Goal: Use online tool/utility: Utilize a website feature to perform a specific function

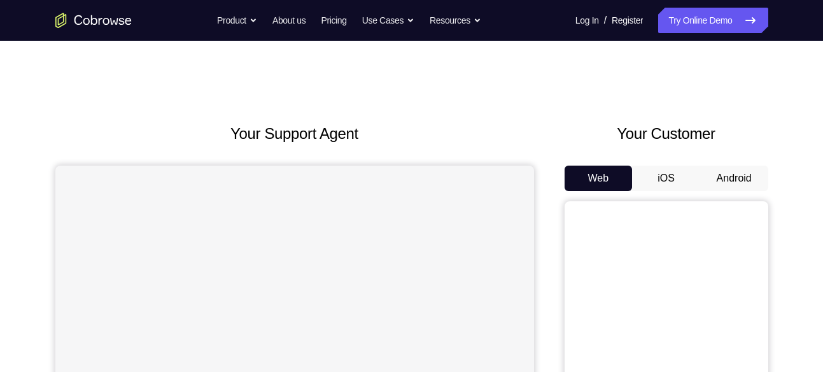
click at [719, 176] on button "Android" at bounding box center [734, 177] width 68 height 25
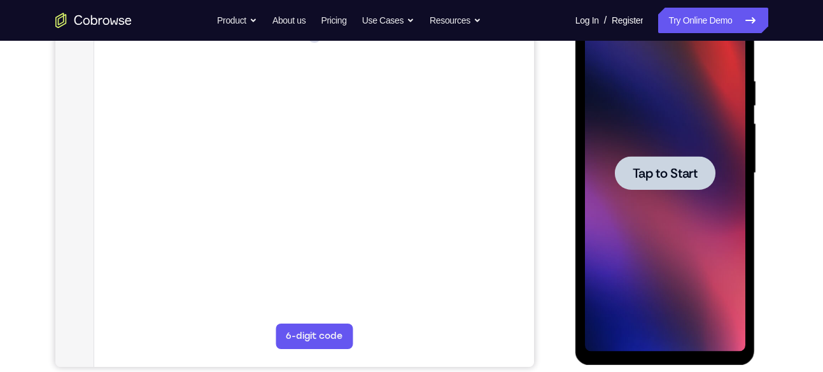
click at [664, 179] on span "Tap to Start" at bounding box center [664, 173] width 65 height 13
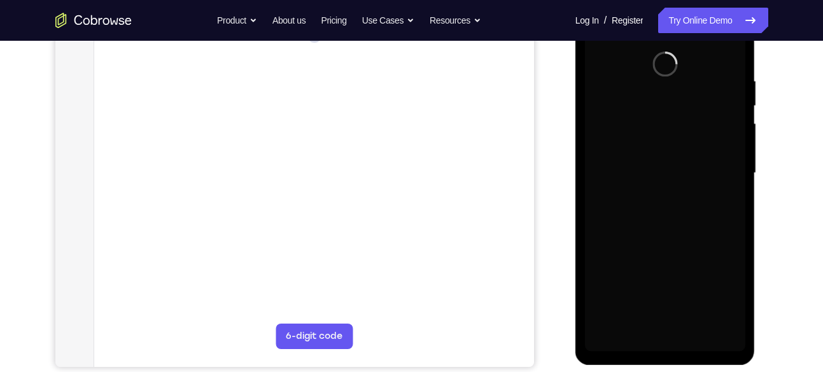
click at [664, 180] on div at bounding box center [665, 173] width 160 height 356
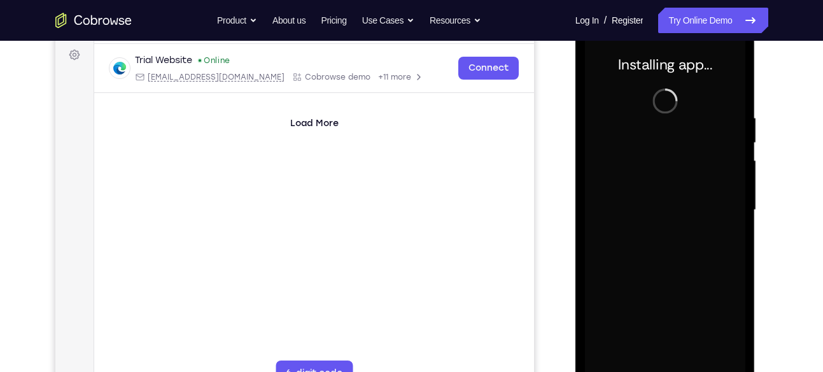
scroll to position [188, 0]
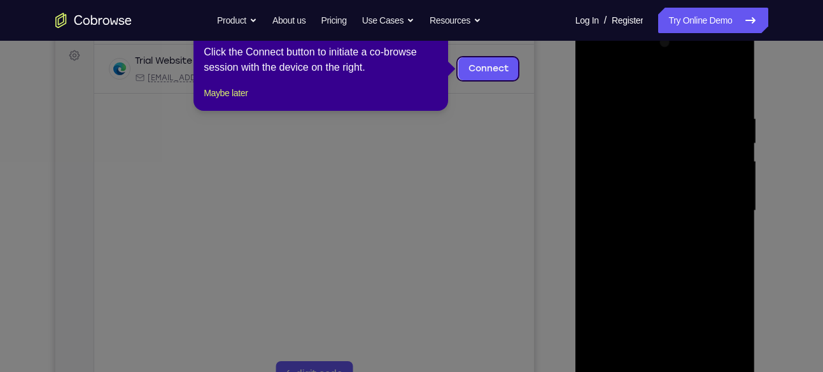
click at [491, 156] on icon at bounding box center [416, 186] width 832 height 372
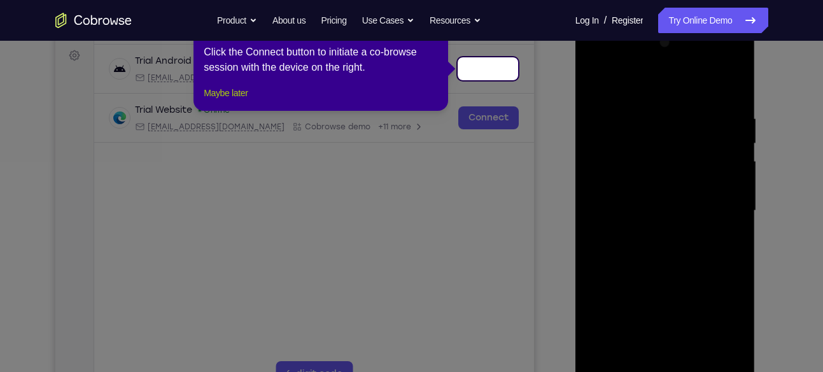
click at [247, 101] on button "Maybe later" at bounding box center [226, 92] width 44 height 15
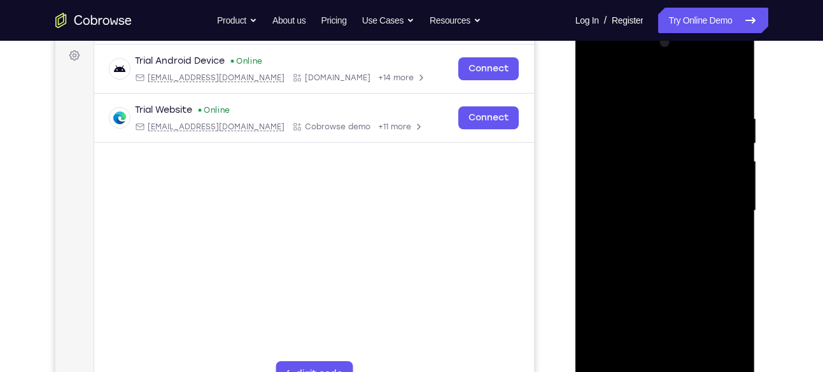
scroll to position [257, 0]
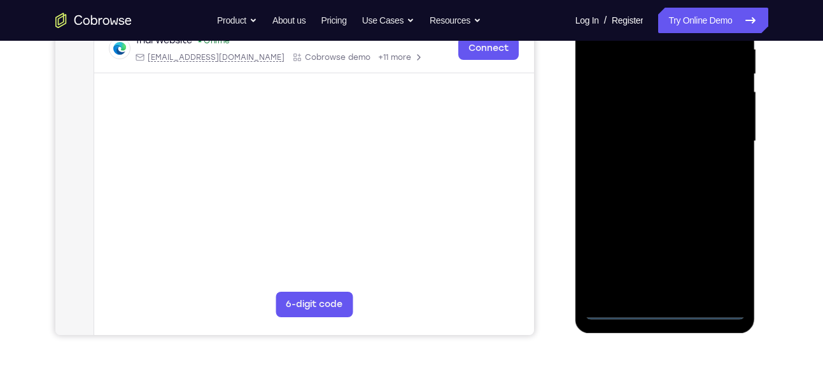
click at [663, 307] on div at bounding box center [665, 141] width 160 height 356
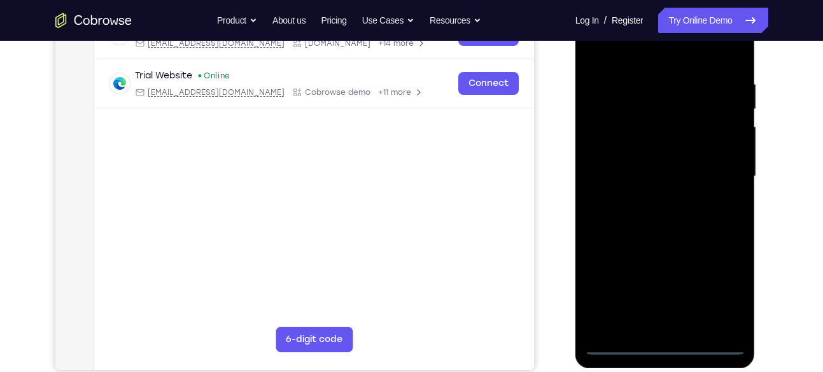
scroll to position [220, 0]
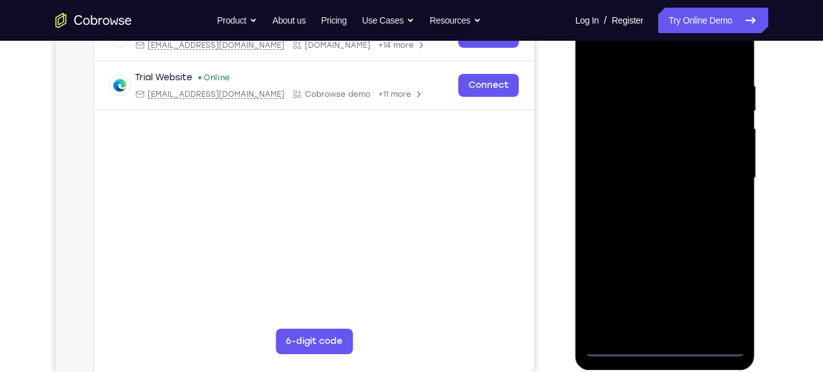
click at [724, 292] on div at bounding box center [665, 178] width 160 height 356
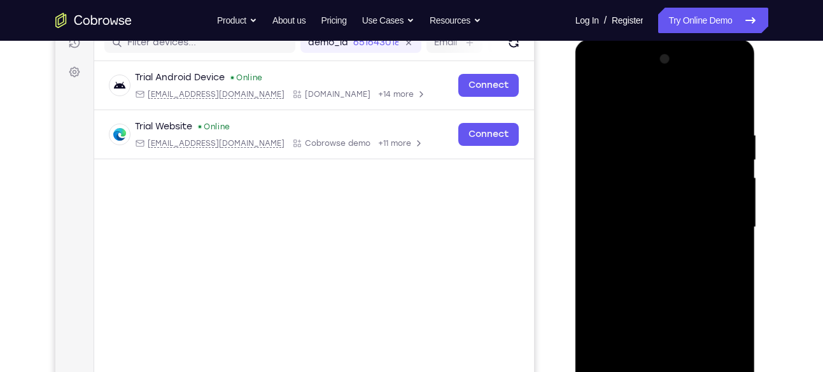
scroll to position [170, 0]
click at [641, 76] on div at bounding box center [665, 228] width 160 height 356
click at [613, 80] on div at bounding box center [665, 228] width 160 height 356
click at [725, 230] on div at bounding box center [665, 228] width 160 height 356
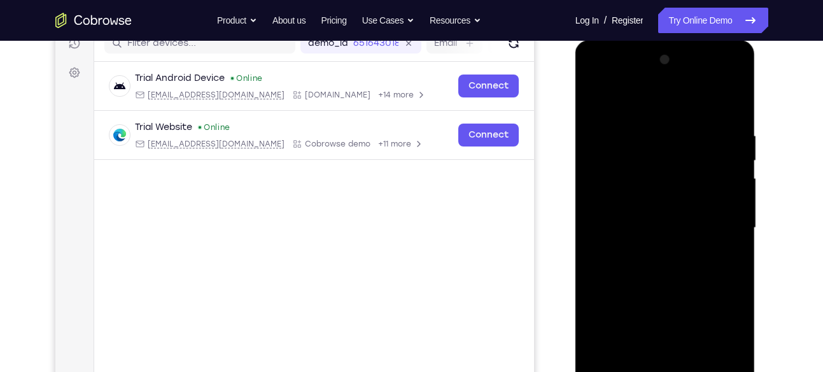
click at [653, 253] on div at bounding box center [665, 228] width 160 height 356
click at [653, 202] on div at bounding box center [665, 228] width 160 height 356
click at [674, 214] on div at bounding box center [665, 228] width 160 height 356
click at [680, 248] on div at bounding box center [665, 228] width 160 height 356
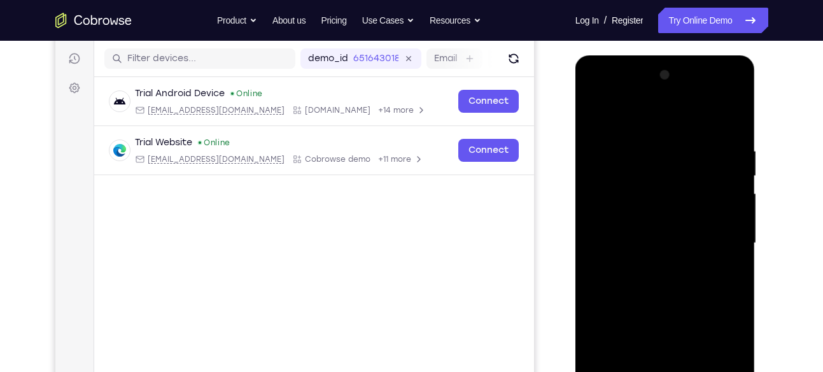
scroll to position [155, 0]
click at [667, 208] on div at bounding box center [665, 244] width 160 height 356
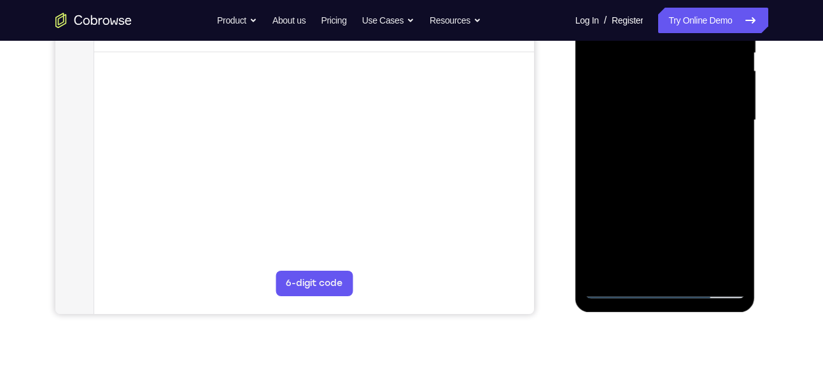
scroll to position [277, 0]
click at [737, 176] on div at bounding box center [665, 121] width 160 height 356
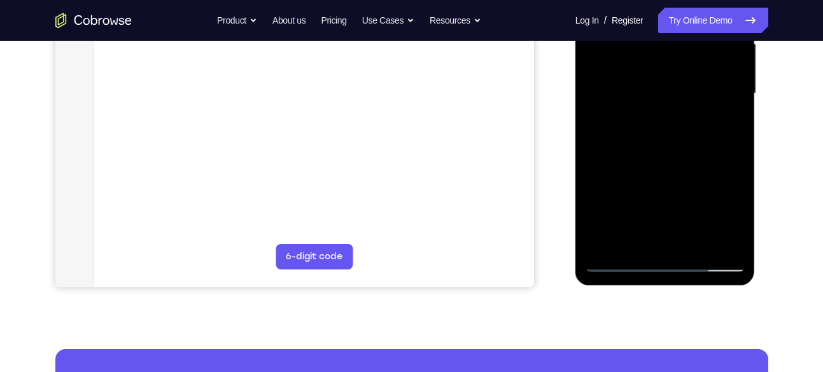
scroll to position [307, 0]
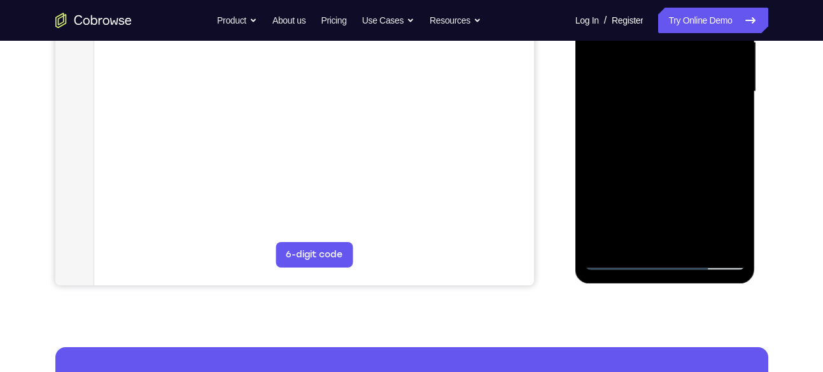
click at [736, 150] on div at bounding box center [665, 91] width 160 height 356
click at [736, 148] on div at bounding box center [665, 91] width 160 height 356
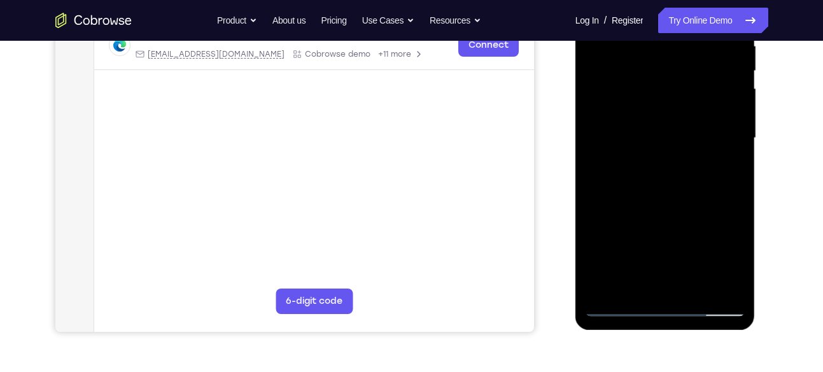
scroll to position [260, 0]
drag, startPoint x: 681, startPoint y: 132, endPoint x: 688, endPoint y: 56, distance: 76.7
click at [688, 56] on div at bounding box center [665, 139] width 160 height 356
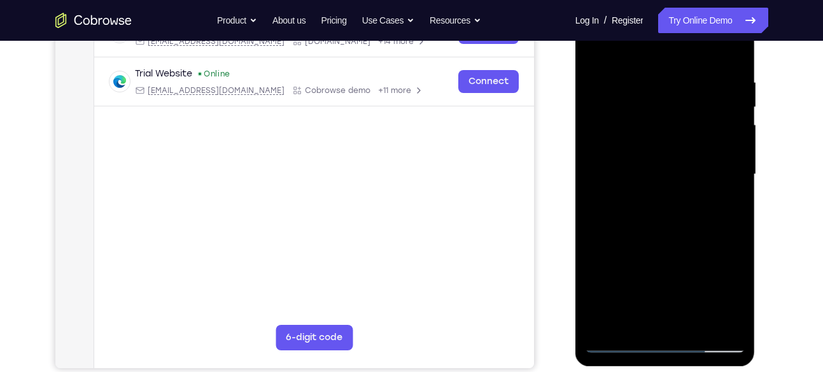
scroll to position [225, 0]
drag, startPoint x: 663, startPoint y: 249, endPoint x: 664, endPoint y: 272, distance: 22.9
click at [664, 272] on div at bounding box center [665, 174] width 160 height 356
drag, startPoint x: 690, startPoint y: 217, endPoint x: 694, endPoint y: 305, distance: 88.5
click at [694, 305] on div at bounding box center [665, 174] width 160 height 356
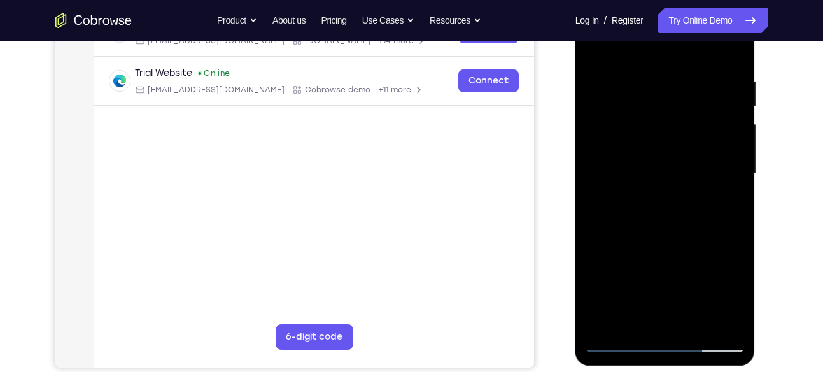
scroll to position [157, 0]
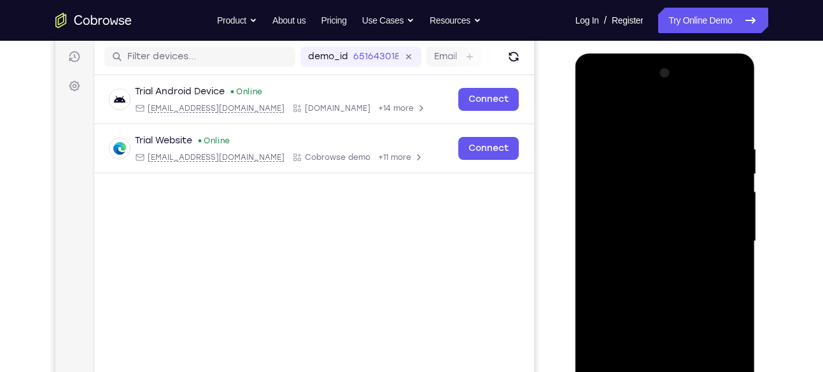
drag, startPoint x: 660, startPoint y: 239, endPoint x: 695, endPoint y: 73, distance: 170.4
click at [695, 73] on div at bounding box center [665, 241] width 160 height 356
drag, startPoint x: 686, startPoint y: 221, endPoint x: 725, endPoint y: 90, distance: 136.9
click at [725, 90] on div at bounding box center [665, 241] width 160 height 356
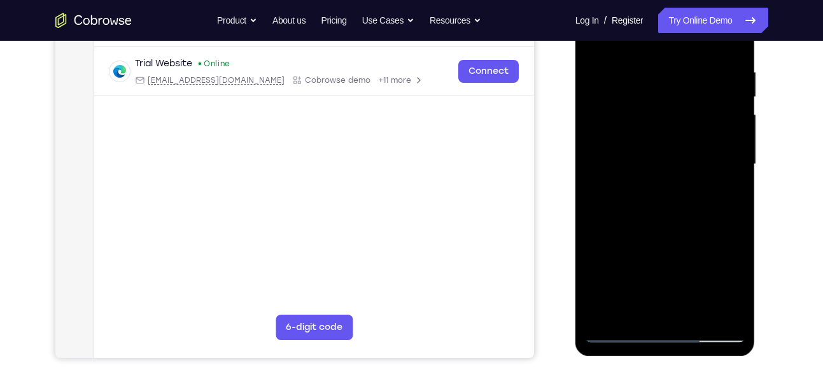
scroll to position [250, 0]
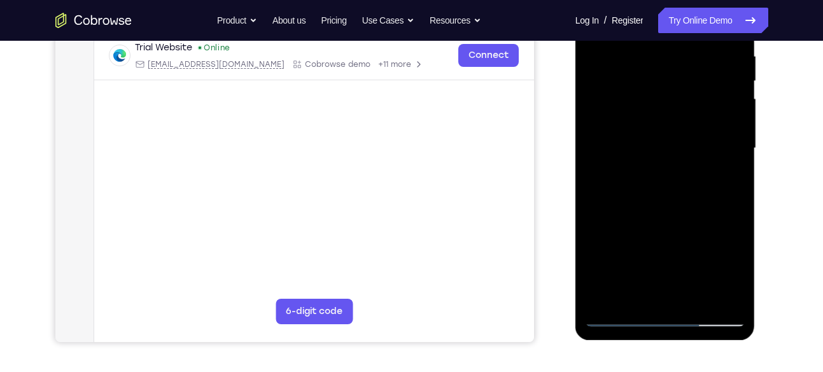
click at [701, 299] on div at bounding box center [665, 148] width 160 height 356
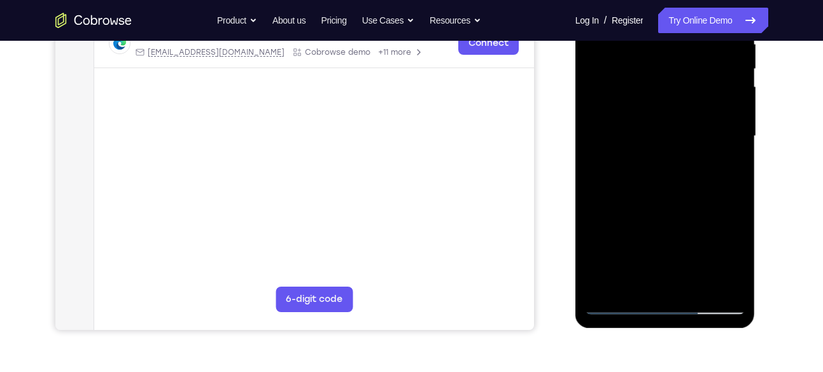
scroll to position [260, 0]
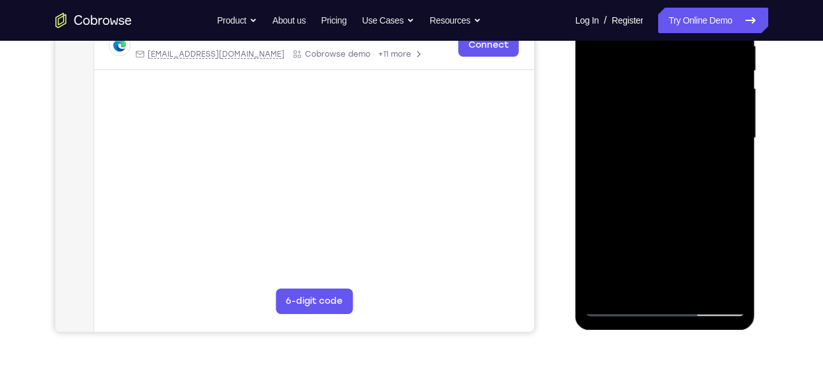
click at [670, 186] on div at bounding box center [665, 138] width 160 height 356
click at [720, 165] on div at bounding box center [665, 138] width 160 height 356
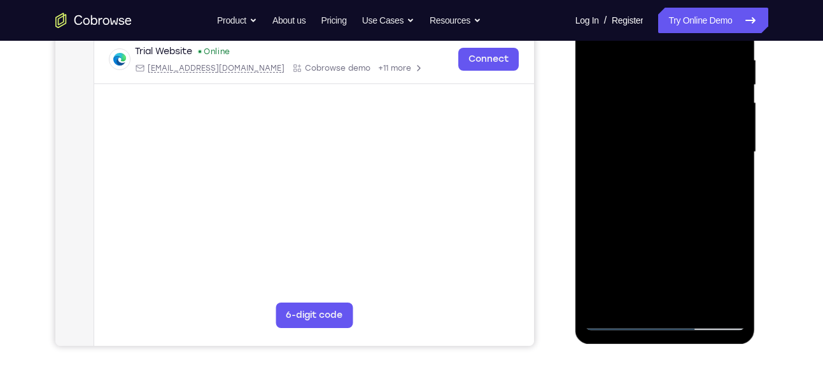
scroll to position [245, 0]
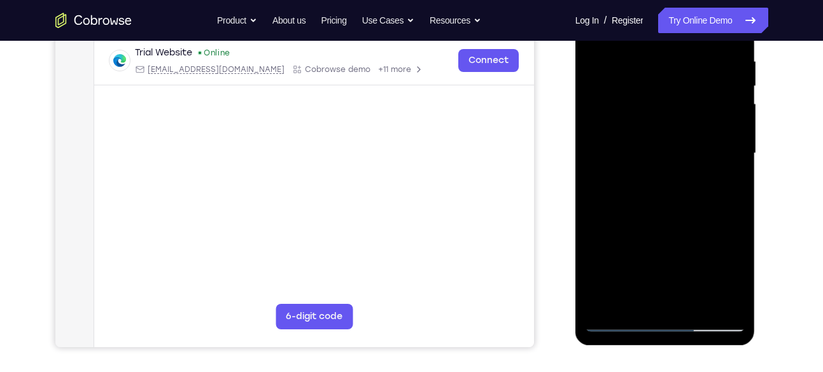
drag, startPoint x: 667, startPoint y: 221, endPoint x: 676, endPoint y: 165, distance: 57.4
click at [676, 165] on div at bounding box center [665, 153] width 160 height 356
click at [646, 136] on div at bounding box center [665, 153] width 160 height 356
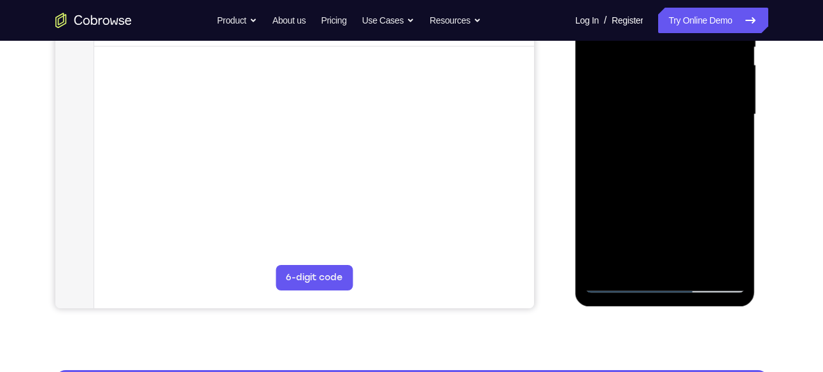
scroll to position [288, 0]
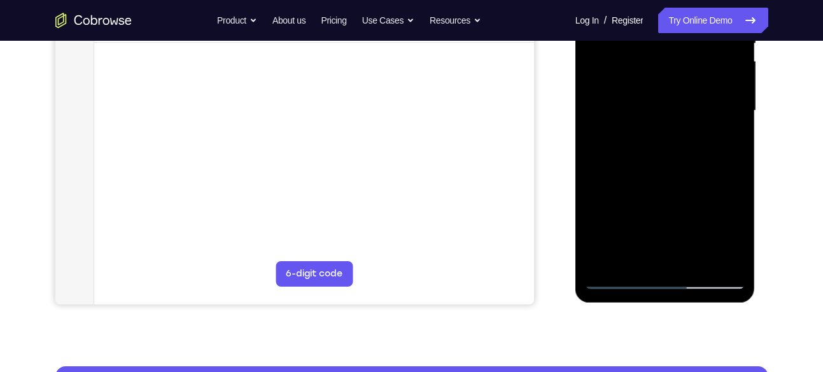
click at [623, 143] on div at bounding box center [665, 111] width 160 height 356
click at [611, 142] on div at bounding box center [665, 111] width 160 height 356
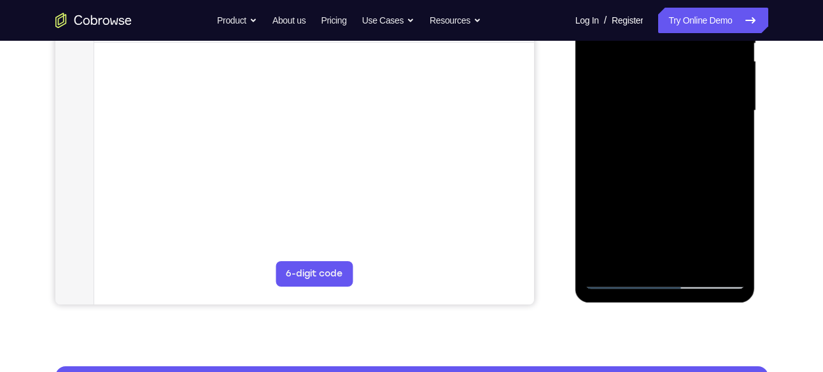
click at [611, 142] on div at bounding box center [665, 111] width 160 height 356
click at [604, 145] on div at bounding box center [665, 111] width 160 height 356
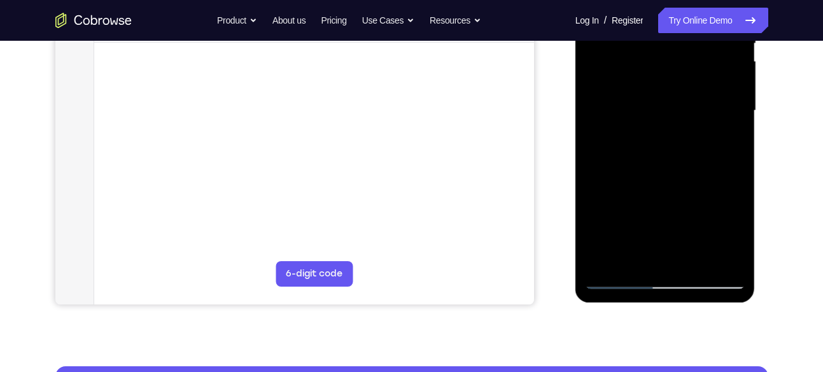
click at [608, 141] on div at bounding box center [665, 111] width 160 height 356
click at [723, 139] on div at bounding box center [665, 111] width 160 height 356
click at [601, 141] on div at bounding box center [665, 111] width 160 height 356
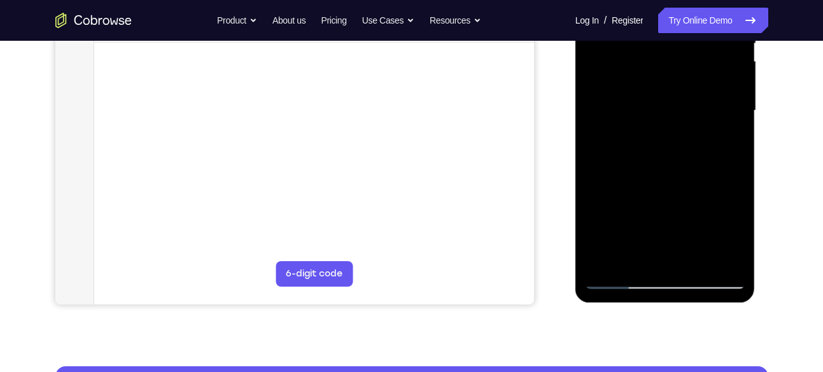
click at [601, 141] on div at bounding box center [665, 111] width 160 height 356
click at [723, 143] on div at bounding box center [665, 111] width 160 height 356
click at [610, 78] on div at bounding box center [665, 111] width 160 height 356
click at [613, 191] on div at bounding box center [665, 111] width 160 height 356
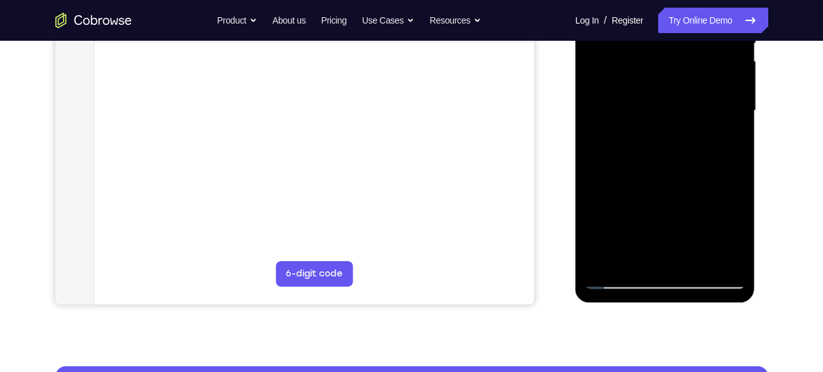
click at [704, 190] on div at bounding box center [665, 111] width 160 height 356
click at [723, 143] on div at bounding box center [665, 111] width 160 height 356
click at [725, 139] on div at bounding box center [665, 111] width 160 height 356
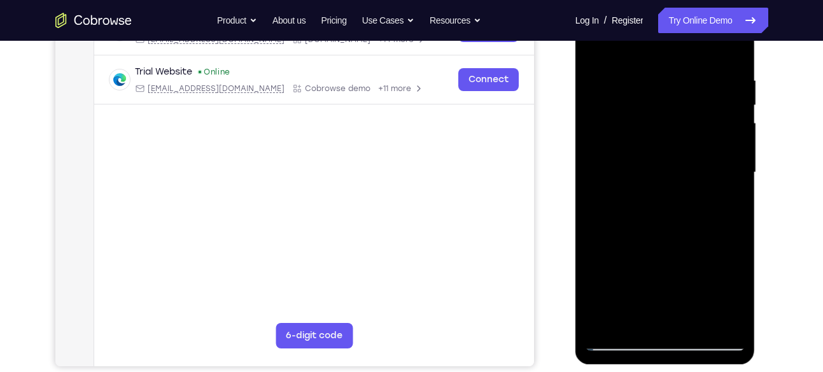
scroll to position [224, 0]
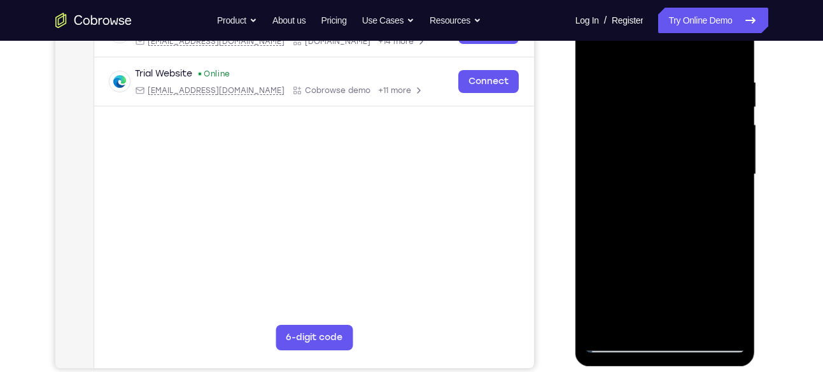
click at [613, 87] on div at bounding box center [665, 174] width 160 height 356
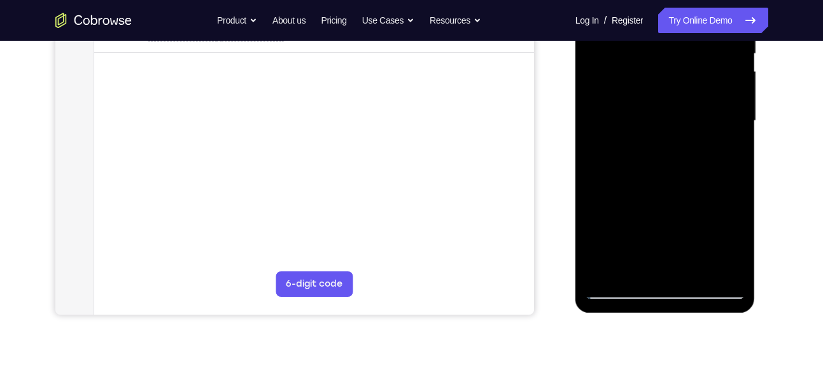
drag, startPoint x: 648, startPoint y: 218, endPoint x: 667, endPoint y: 120, distance: 99.8
click at [667, 120] on div at bounding box center [665, 121] width 160 height 356
click at [610, 132] on div at bounding box center [665, 121] width 160 height 356
drag, startPoint x: 642, startPoint y: 205, endPoint x: 670, endPoint y: 132, distance: 78.3
click at [670, 132] on div at bounding box center [665, 121] width 160 height 356
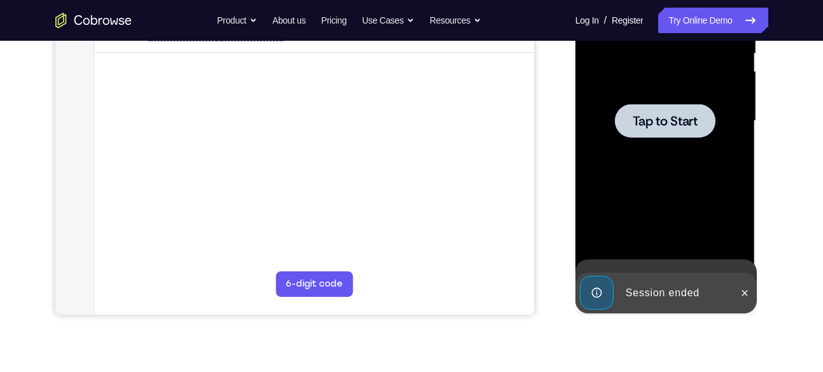
click at [643, 262] on div at bounding box center [665, 121] width 160 height 356
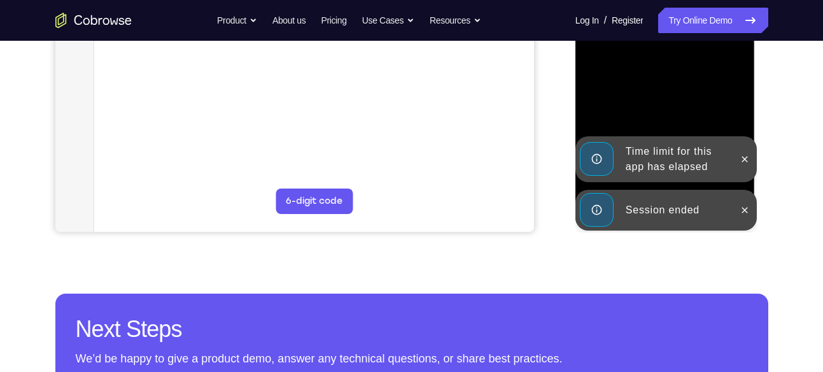
scroll to position [361, 0]
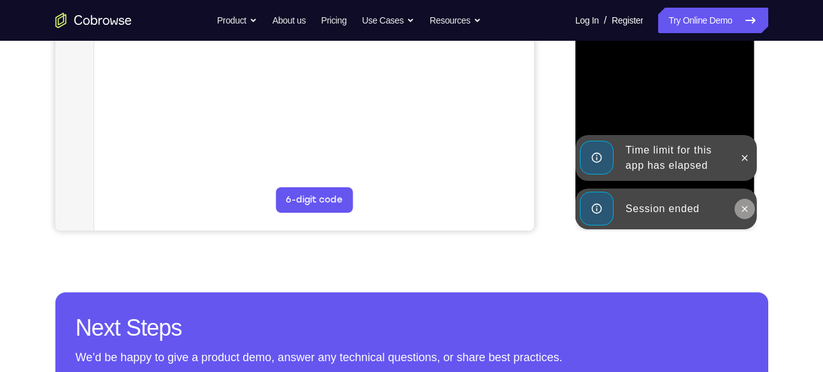
click at [745, 207] on icon at bounding box center [745, 208] width 6 height 6
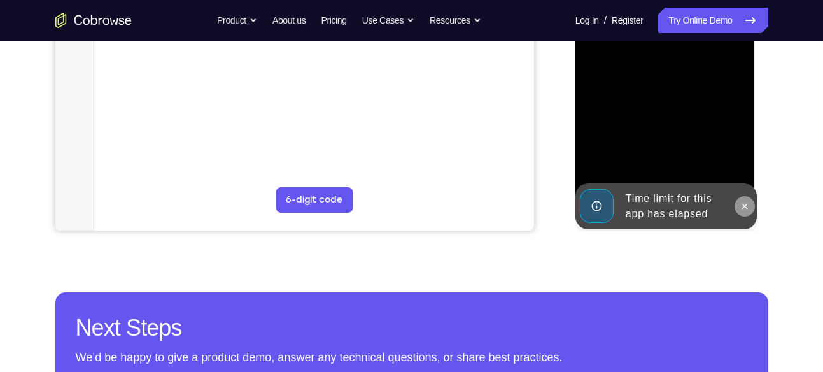
click at [749, 203] on button at bounding box center [744, 206] width 20 height 20
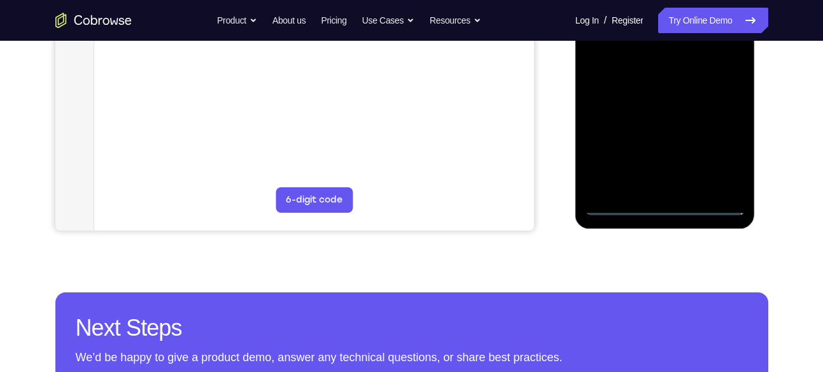
click at [667, 209] on div at bounding box center [665, 37] width 160 height 356
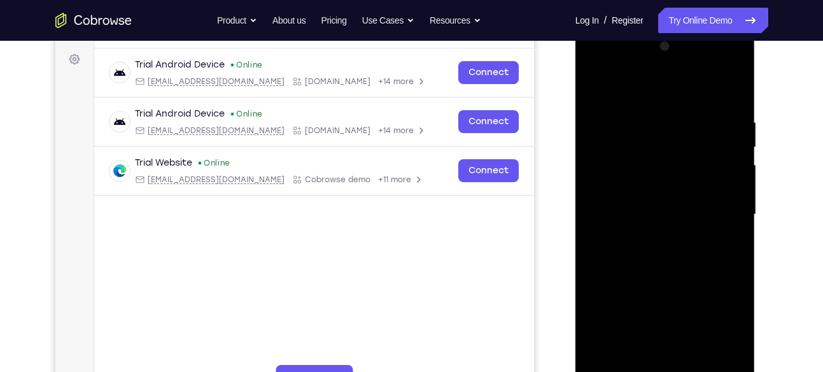
scroll to position [183, 0]
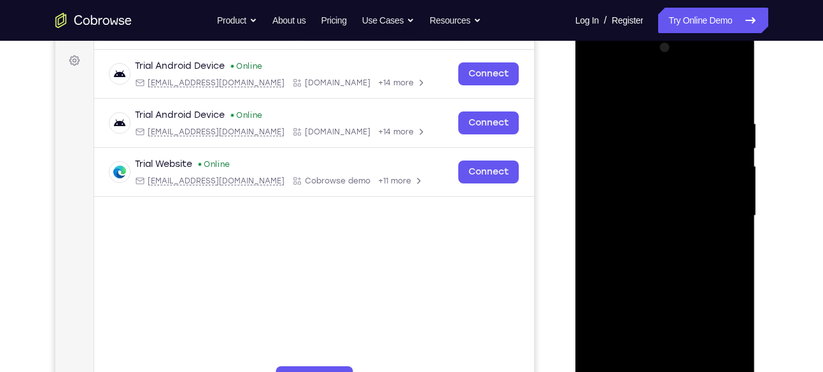
click at [716, 329] on div at bounding box center [665, 216] width 160 height 356
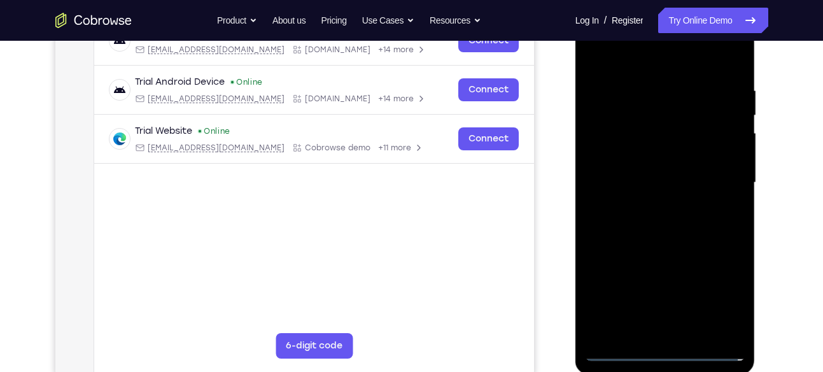
scroll to position [181, 0]
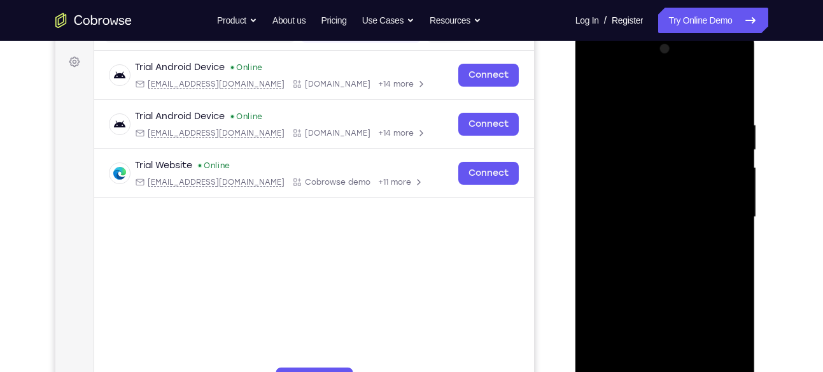
click at [620, 64] on div at bounding box center [665, 217] width 160 height 356
click at [722, 209] on div at bounding box center [665, 217] width 160 height 356
click at [717, 212] on div at bounding box center [665, 217] width 160 height 356
click at [662, 221] on div at bounding box center [665, 217] width 160 height 356
click at [652, 240] on div at bounding box center [665, 217] width 160 height 356
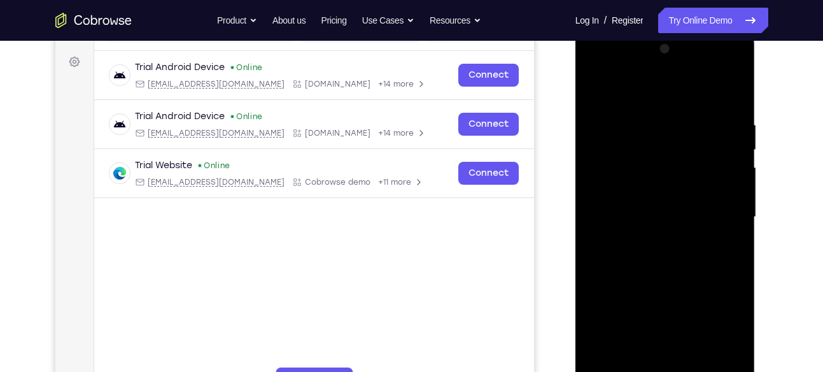
click at [652, 240] on div at bounding box center [665, 217] width 160 height 356
click at [645, 208] on div at bounding box center [665, 217] width 160 height 356
click at [657, 195] on div at bounding box center [665, 217] width 160 height 356
click at [657, 213] on div at bounding box center [665, 217] width 160 height 356
click at [631, 240] on div at bounding box center [665, 217] width 160 height 356
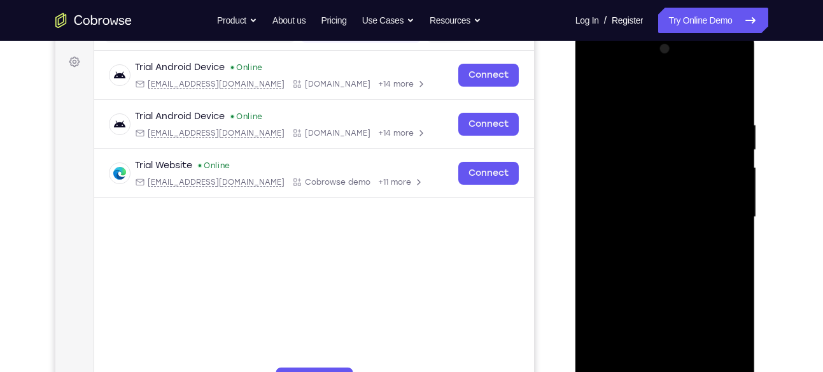
click at [637, 231] on div at bounding box center [665, 217] width 160 height 356
click at [658, 223] on div at bounding box center [665, 217] width 160 height 356
click at [676, 257] on div at bounding box center [665, 217] width 160 height 356
click at [672, 256] on div at bounding box center [665, 217] width 160 height 356
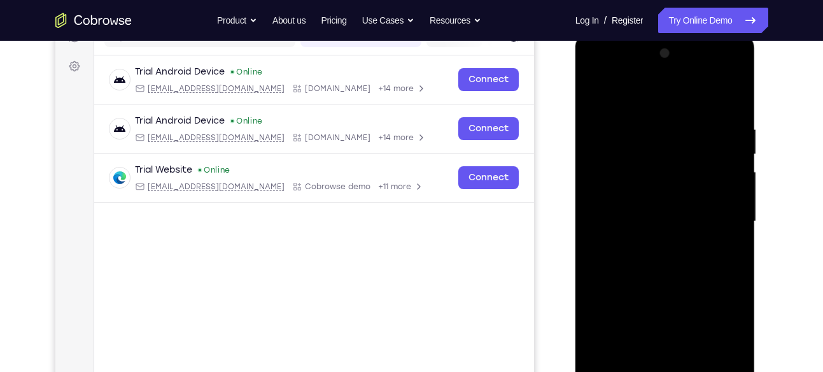
scroll to position [175, 0]
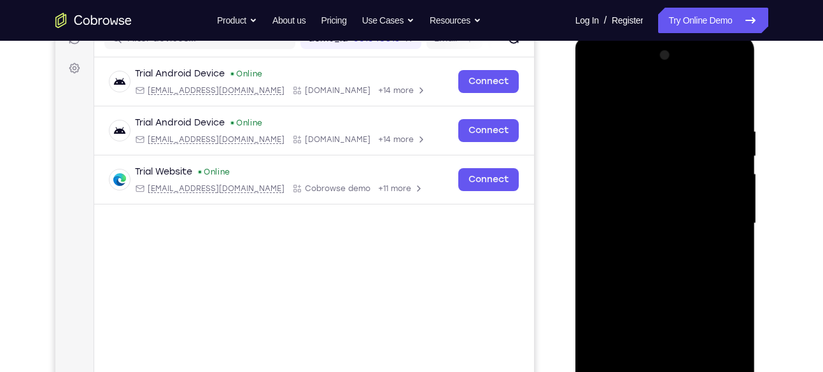
drag, startPoint x: 678, startPoint y: 291, endPoint x: 694, endPoint y: 230, distance: 63.7
click at [694, 230] on div at bounding box center [665, 223] width 160 height 356
click at [677, 260] on div at bounding box center [665, 223] width 160 height 356
drag, startPoint x: 648, startPoint y: 273, endPoint x: 677, endPoint y: 163, distance: 113.9
click at [677, 163] on div at bounding box center [665, 223] width 160 height 356
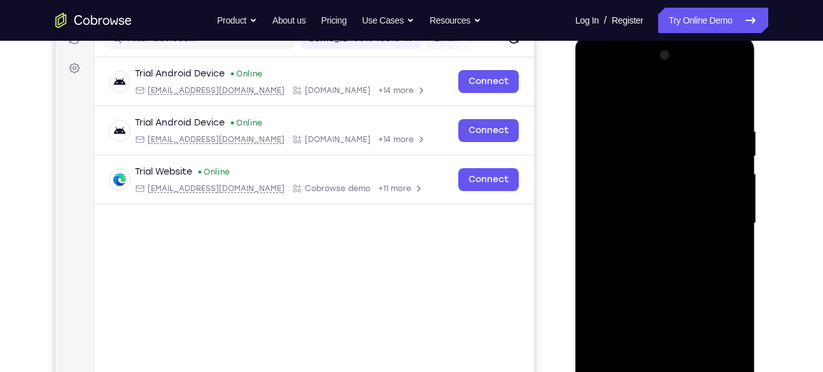
drag, startPoint x: 677, startPoint y: 163, endPoint x: 674, endPoint y: 310, distance: 147.6
click at [674, 310] on div at bounding box center [665, 223] width 160 height 356
drag, startPoint x: 674, startPoint y: 310, endPoint x: 680, endPoint y: 223, distance: 88.0
click at [680, 223] on div at bounding box center [665, 223] width 160 height 356
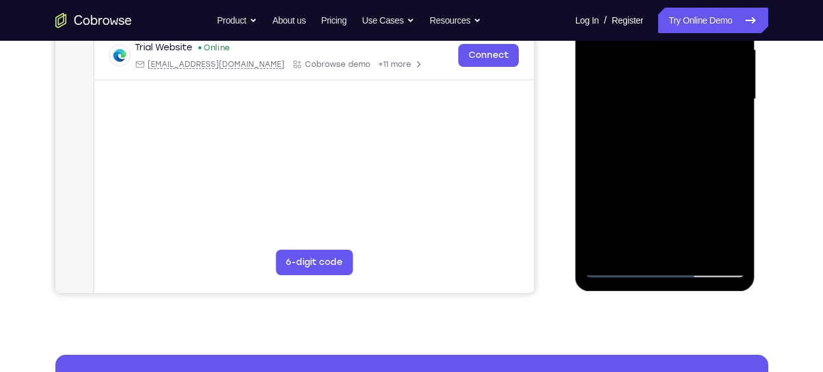
click at [694, 247] on div at bounding box center [665, 99] width 160 height 356
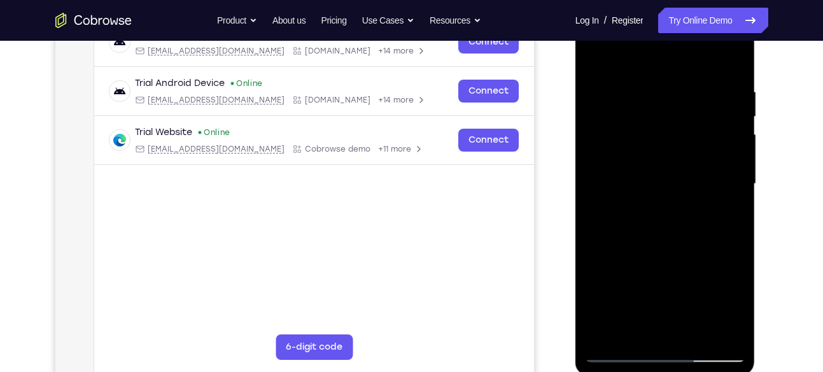
scroll to position [209, 0]
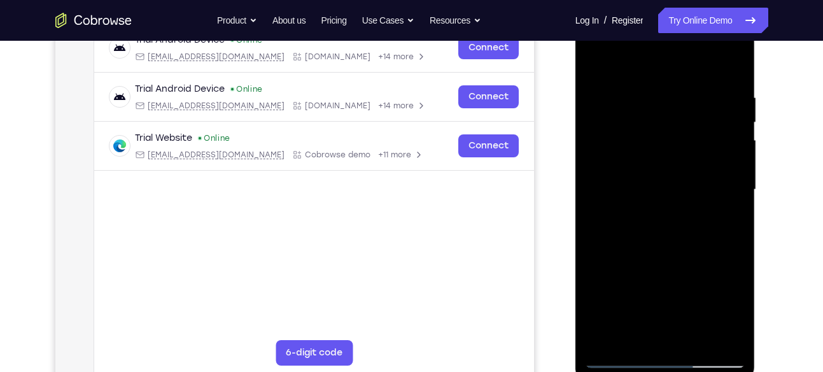
click at [669, 240] on div at bounding box center [665, 189] width 160 height 356
click at [723, 212] on div at bounding box center [665, 189] width 160 height 356
click at [659, 172] on div at bounding box center [665, 189] width 160 height 356
drag, startPoint x: 646, startPoint y: 284, endPoint x: 665, endPoint y: 252, distance: 37.1
click at [665, 252] on div at bounding box center [665, 189] width 160 height 356
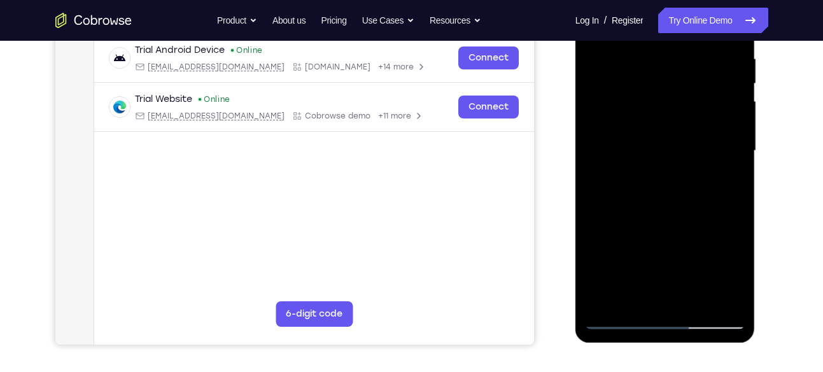
scroll to position [249, 0]
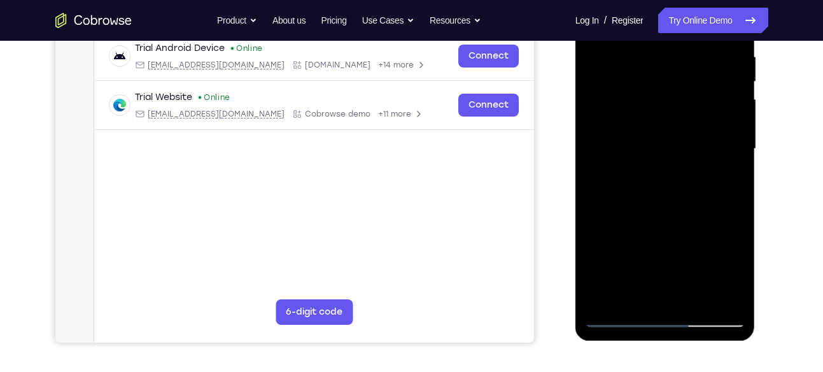
click at [642, 292] on div at bounding box center [665, 149] width 160 height 356
click at [716, 180] on div at bounding box center [665, 149] width 160 height 356
click at [720, 182] on div at bounding box center [665, 149] width 160 height 356
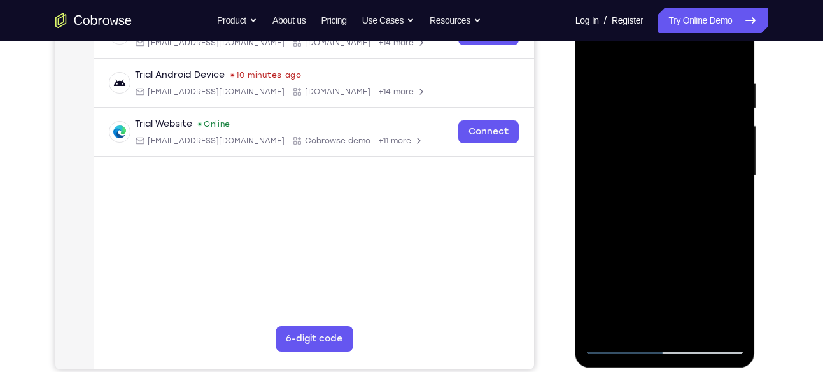
scroll to position [223, 0]
click at [727, 207] on div at bounding box center [665, 175] width 160 height 356
click at [713, 230] on div at bounding box center [665, 175] width 160 height 356
click at [732, 327] on div at bounding box center [665, 175] width 160 height 356
click at [596, 232] on div at bounding box center [665, 175] width 160 height 356
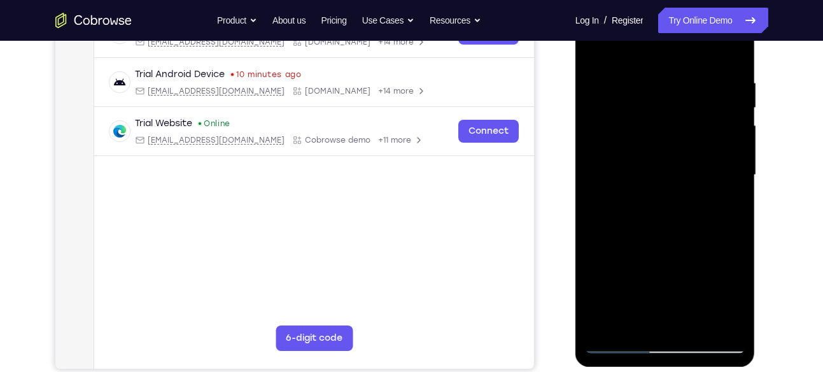
click at [619, 232] on div at bounding box center [665, 175] width 160 height 356
click at [594, 182] on div at bounding box center [665, 175] width 160 height 356
click at [643, 131] on div at bounding box center [665, 175] width 160 height 356
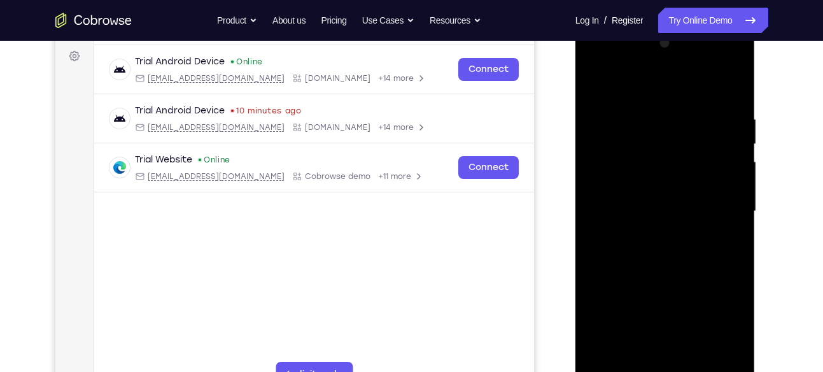
scroll to position [185, 0]
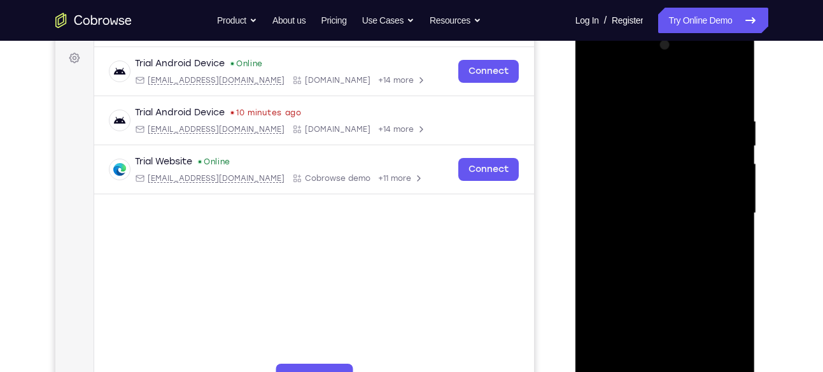
click at [597, 92] on div at bounding box center [665, 213] width 160 height 356
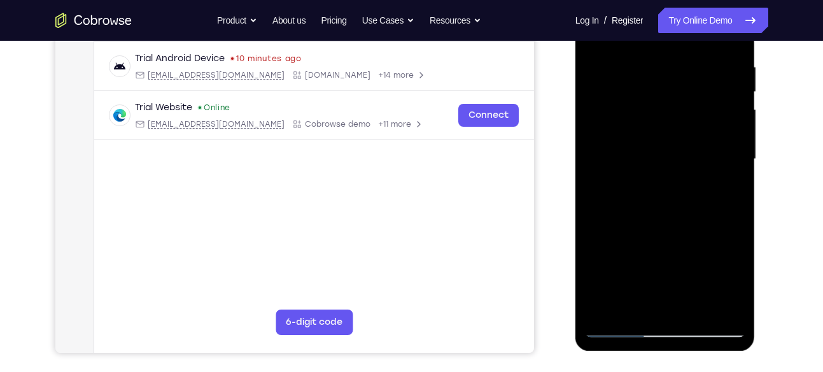
scroll to position [272, 0]
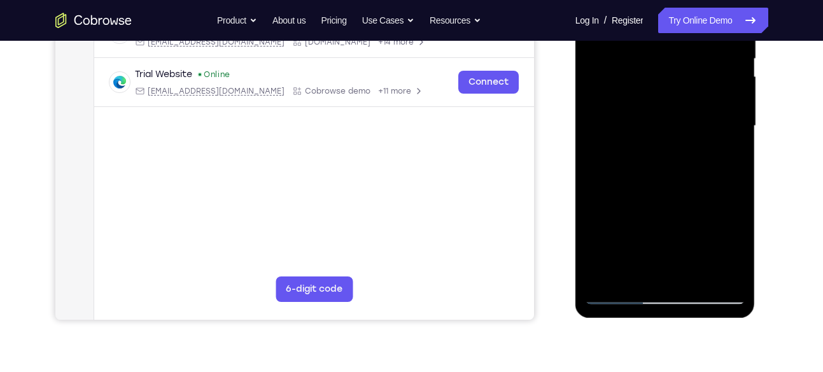
drag, startPoint x: 660, startPoint y: 219, endPoint x: 668, endPoint y: 145, distance: 74.9
click at [668, 145] on div at bounding box center [665, 126] width 160 height 356
drag, startPoint x: 665, startPoint y: 245, endPoint x: 670, endPoint y: 156, distance: 89.2
click at [670, 156] on div at bounding box center [665, 126] width 160 height 356
drag, startPoint x: 661, startPoint y: 236, endPoint x: 679, endPoint y: 166, distance: 72.2
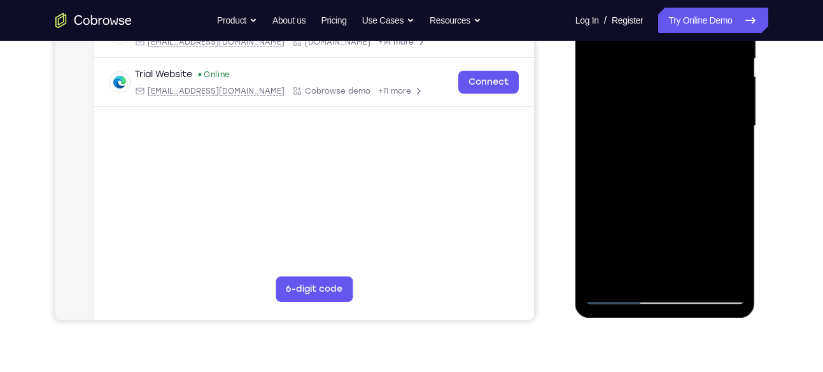
click at [679, 166] on div at bounding box center [665, 126] width 160 height 356
drag, startPoint x: 671, startPoint y: 253, endPoint x: 674, endPoint y: 177, distance: 75.7
click at [674, 175] on div at bounding box center [665, 126] width 160 height 356
drag, startPoint x: 678, startPoint y: 225, endPoint x: 685, endPoint y: 155, distance: 70.9
click at [685, 155] on div at bounding box center [665, 126] width 160 height 356
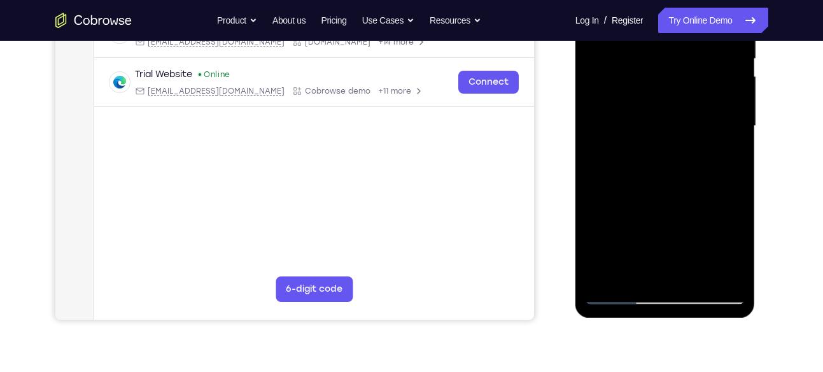
drag, startPoint x: 674, startPoint y: 231, endPoint x: 681, endPoint y: 132, distance: 99.4
click at [681, 132] on div at bounding box center [665, 126] width 160 height 356
drag, startPoint x: 672, startPoint y: 221, endPoint x: 682, endPoint y: 110, distance: 111.2
click at [682, 110] on div at bounding box center [665, 126] width 160 height 356
drag, startPoint x: 681, startPoint y: 200, endPoint x: 685, endPoint y: 153, distance: 47.3
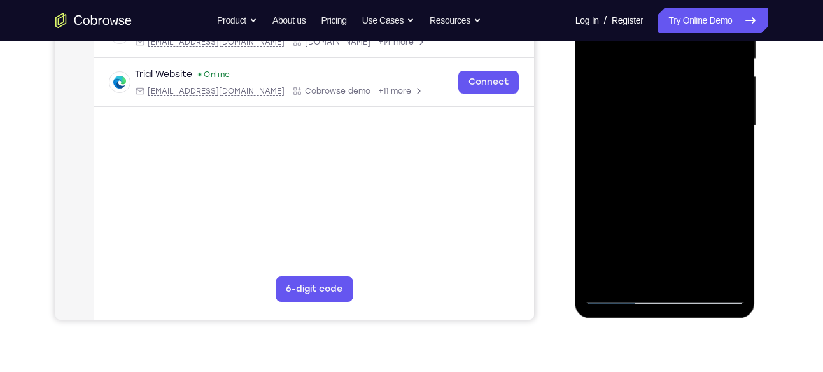
click at [685, 153] on div at bounding box center [665, 126] width 160 height 356
drag, startPoint x: 664, startPoint y: 206, endPoint x: 682, endPoint y: 134, distance: 74.2
click at [682, 134] on div at bounding box center [665, 126] width 160 height 356
drag, startPoint x: 676, startPoint y: 201, endPoint x: 688, endPoint y: 142, distance: 60.4
click at [688, 142] on div at bounding box center [665, 126] width 160 height 356
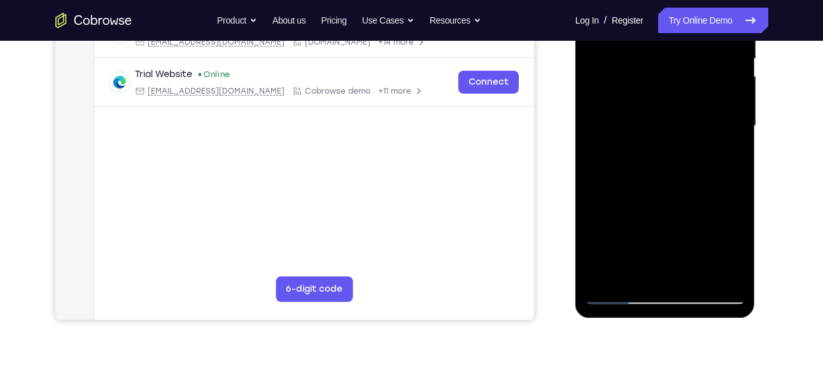
drag, startPoint x: 683, startPoint y: 219, endPoint x: 687, endPoint y: 315, distance: 96.2
click at [687, 315] on div at bounding box center [665, 127] width 180 height 379
drag, startPoint x: 688, startPoint y: 165, endPoint x: 685, endPoint y: 316, distance: 151.4
click at [685, 316] on div at bounding box center [665, 127] width 180 height 379
drag, startPoint x: 686, startPoint y: 166, endPoint x: 695, endPoint y: 329, distance: 163.1
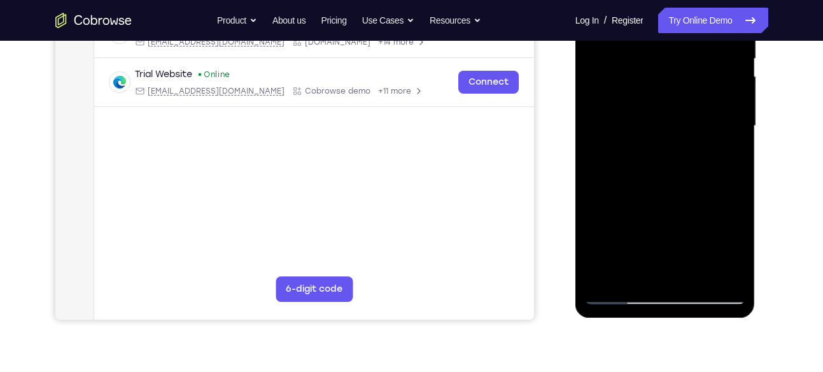
click at [695, 320] on html "Online web based iOS Simulators and Android Emulators. Run iPhone, iPad, Mobile…" at bounding box center [665, 129] width 181 height 382
drag, startPoint x: 670, startPoint y: 153, endPoint x: 681, endPoint y: 284, distance: 131.5
click at [681, 284] on div at bounding box center [665, 126] width 160 height 356
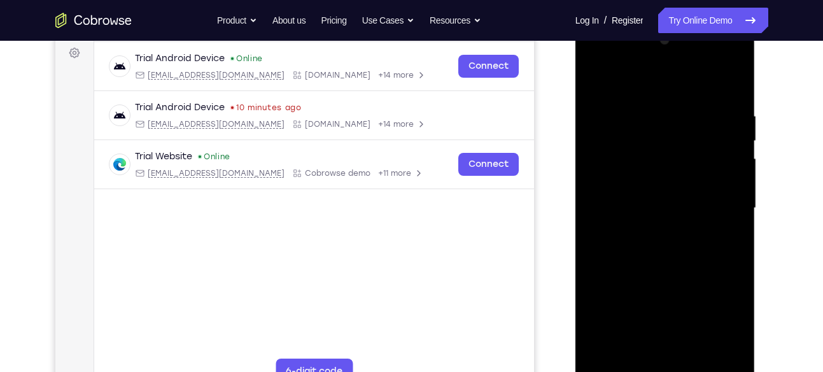
scroll to position [189, 0]
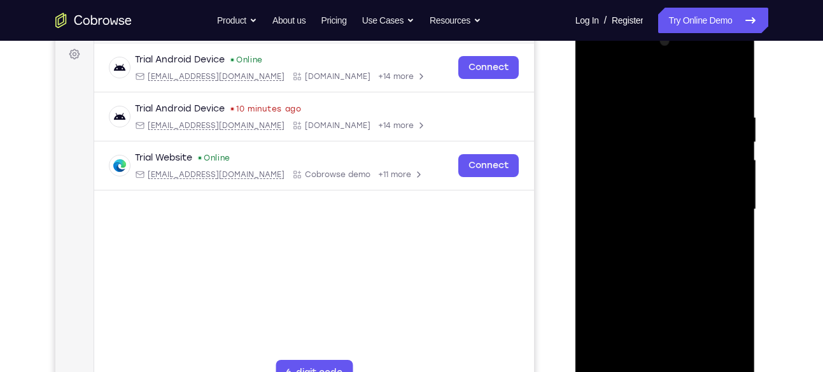
click at [639, 95] on div at bounding box center [665, 209] width 160 height 356
click at [657, 132] on div at bounding box center [665, 209] width 160 height 356
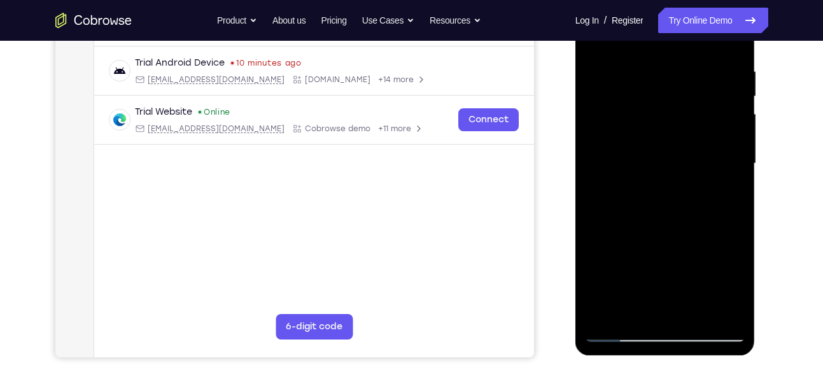
click at [648, 307] on div at bounding box center [665, 163] width 160 height 356
click at [722, 194] on div at bounding box center [665, 163] width 160 height 356
drag, startPoint x: 618, startPoint y: 197, endPoint x: 601, endPoint y: 187, distance: 20.2
click at [601, 187] on div at bounding box center [665, 163] width 160 height 356
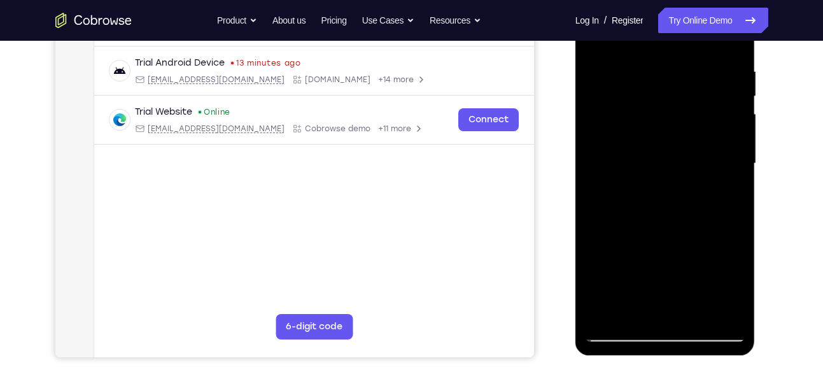
click at [615, 191] on div at bounding box center [665, 163] width 160 height 356
